Goal: Information Seeking & Learning: Check status

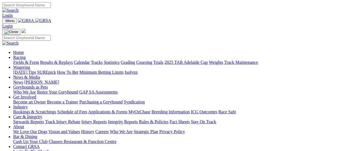
click at [26, 60] on link "Fields & Form" at bounding box center [26, 62] width 26 height 5
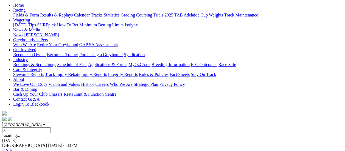
scroll to position [55, 0]
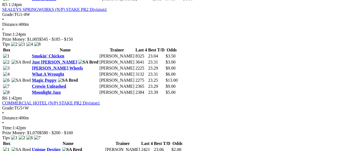
scroll to position [659, 0]
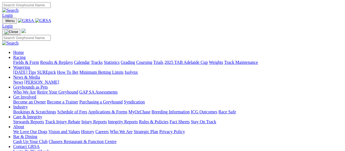
click at [27, 60] on link "Fields & Form" at bounding box center [26, 62] width 26 height 5
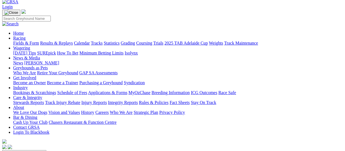
scroll to position [27, 0]
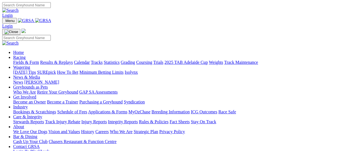
click at [23, 80] on link "News" at bounding box center [18, 82] width 10 height 5
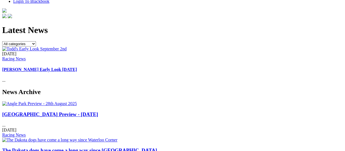
scroll to position [110, 0]
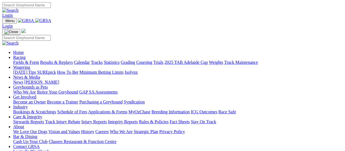
click at [23, 60] on link "Fields & Form" at bounding box center [26, 62] width 26 height 5
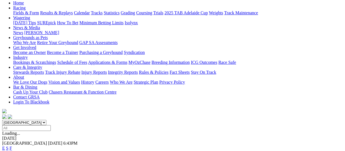
scroll to position [110, 0]
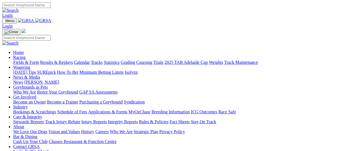
click at [23, 80] on link "News" at bounding box center [18, 82] width 10 height 5
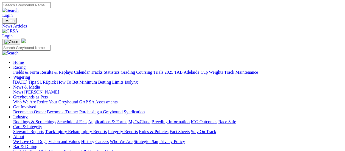
click at [73, 70] on link "Results & Replays" at bounding box center [56, 72] width 33 height 5
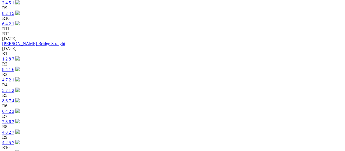
scroll to position [385, 0]
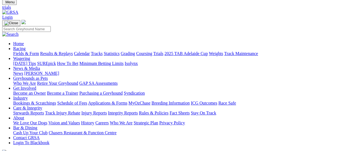
scroll to position [27, 0]
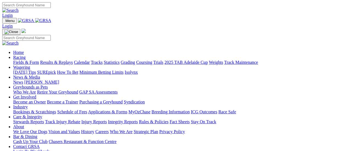
click at [30, 60] on link "Fields & Form" at bounding box center [26, 62] width 26 height 5
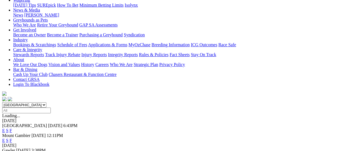
scroll to position [82, 0]
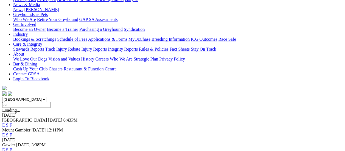
click at [12, 132] on link "F" at bounding box center [11, 134] width 2 height 5
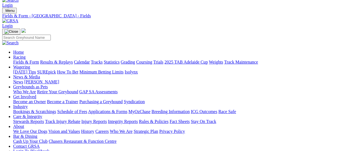
scroll to position [27, 0]
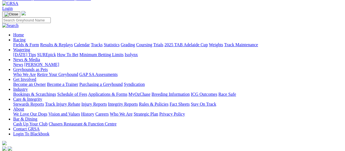
click at [18, 42] on link "Fields & Form" at bounding box center [26, 44] width 26 height 5
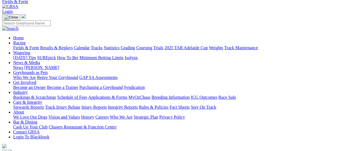
scroll to position [55, 0]
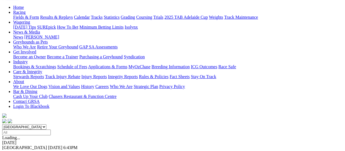
click at [12, 150] on link "F" at bounding box center [11, 152] width 2 height 5
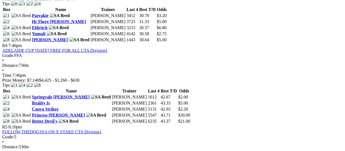
scroll to position [522, 0]
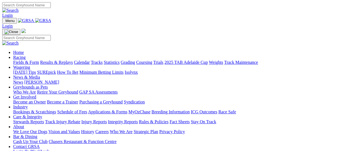
click at [28, 60] on link "Fields & Form" at bounding box center [26, 62] width 26 height 5
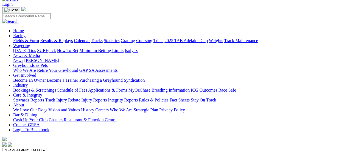
scroll to position [27, 0]
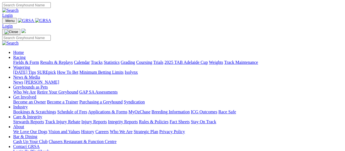
click at [28, 60] on link "Fields & Form" at bounding box center [26, 62] width 26 height 5
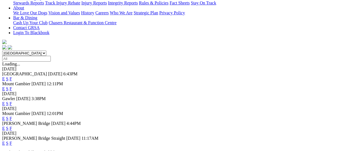
scroll to position [137, 0]
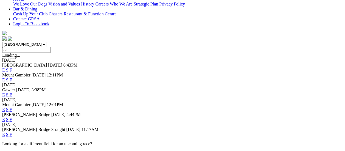
click at [12, 132] on link "F" at bounding box center [11, 134] width 2 height 5
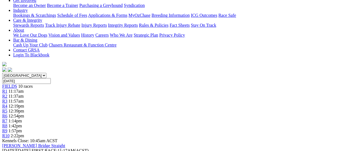
scroll to position [110, 0]
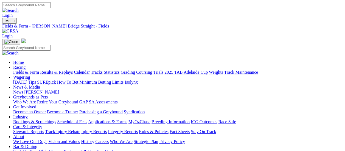
click at [13, 70] on link "Fields & Form" at bounding box center [26, 72] width 26 height 5
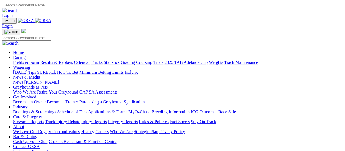
click at [55, 60] on link "Results & Replays" at bounding box center [56, 62] width 33 height 5
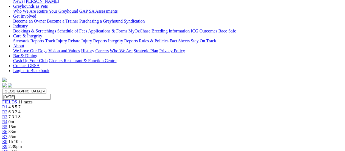
scroll to position [55, 0]
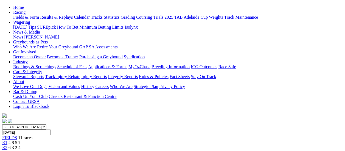
click at [7, 145] on span "R2" at bounding box center [4, 147] width 5 height 5
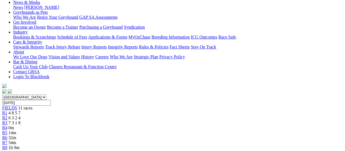
scroll to position [82, 0]
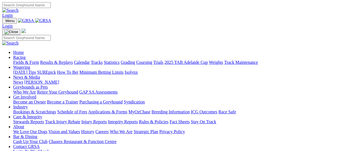
click at [30, 60] on link "Fields & Form" at bounding box center [26, 62] width 26 height 5
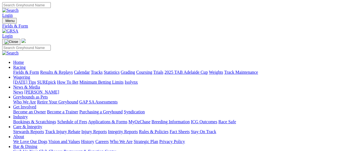
click at [62, 70] on link "Results & Replays" at bounding box center [56, 72] width 33 height 5
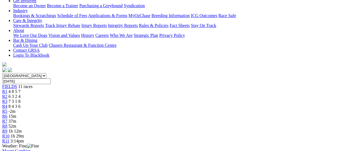
scroll to position [27, 0]
